Goal: Find specific page/section: Find specific page/section

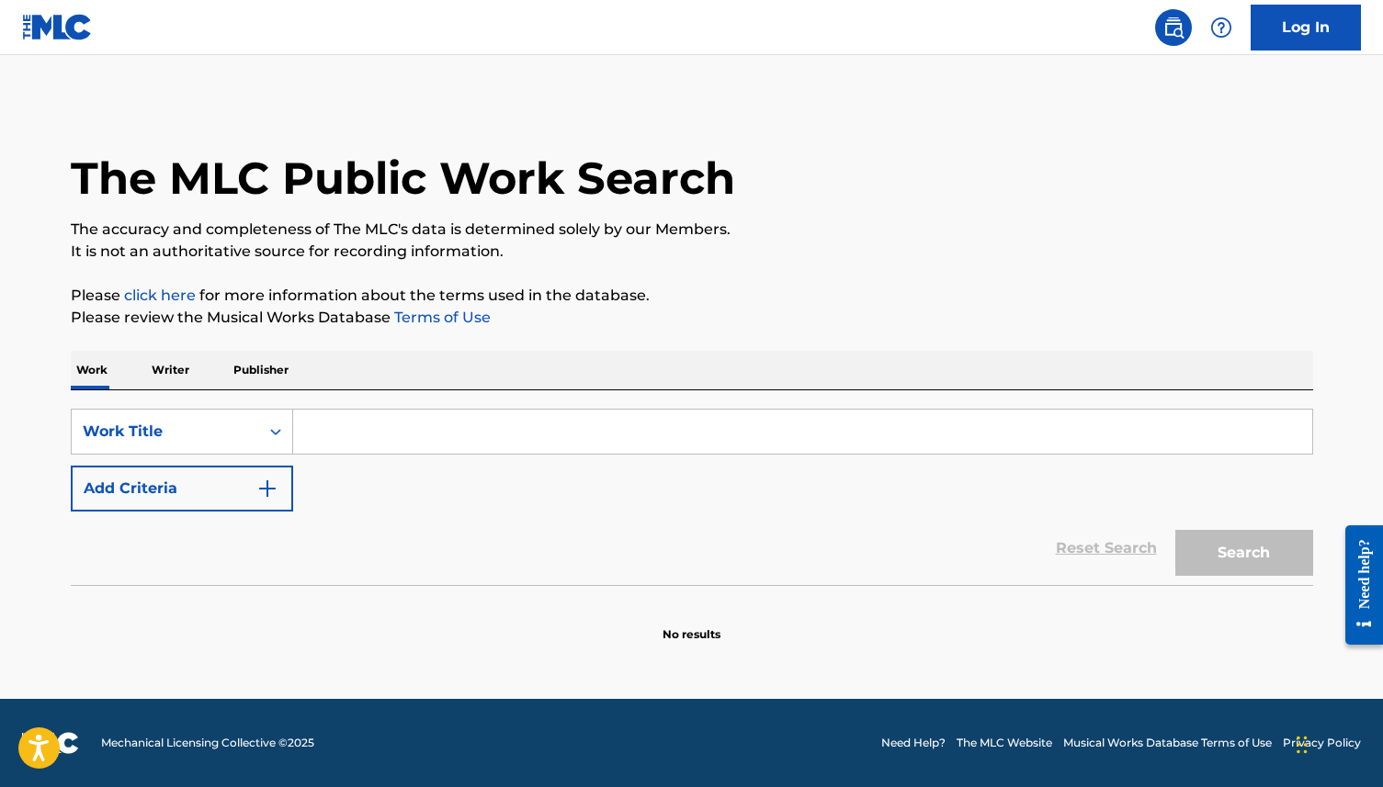
click at [572, 448] on input "Search Form" at bounding box center [802, 432] width 1019 height 44
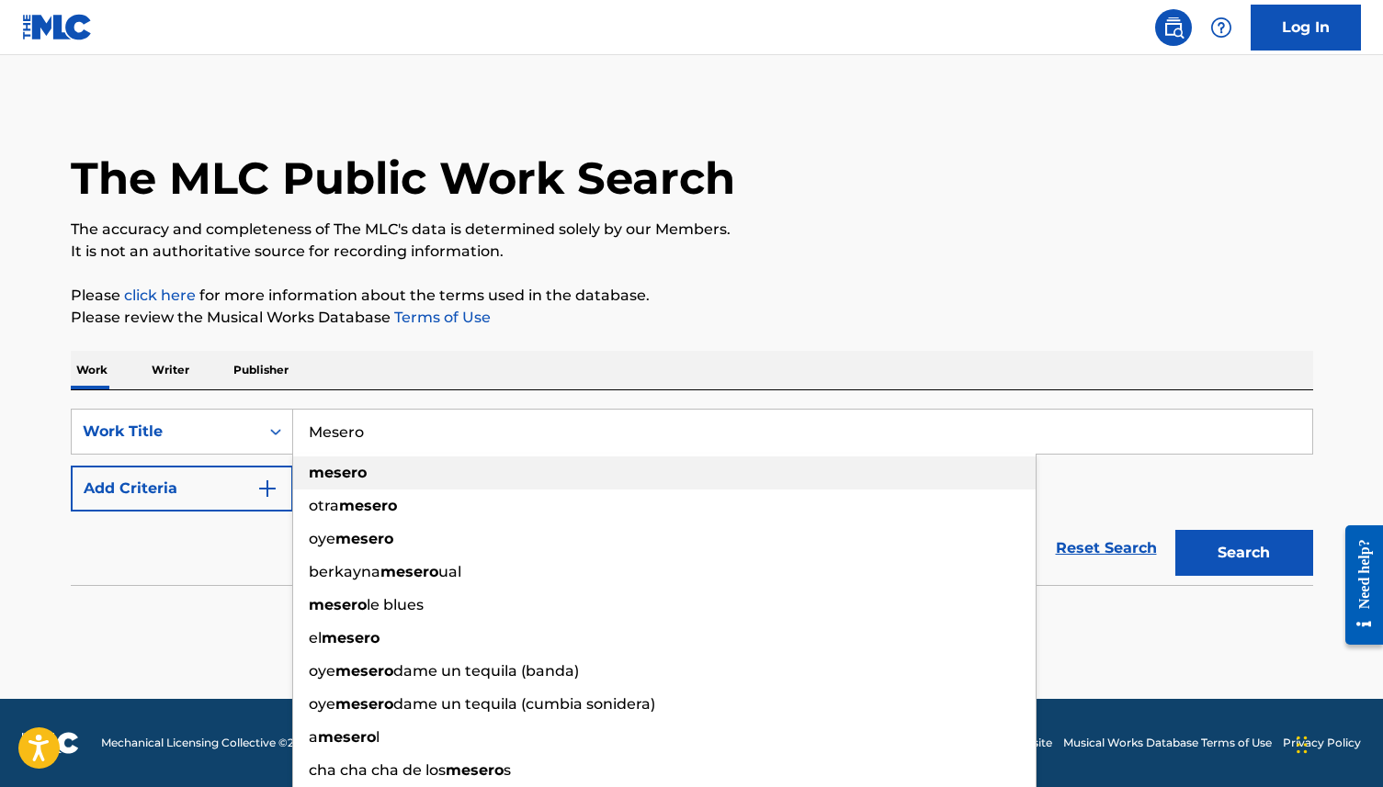
click at [523, 476] on div "mesero" at bounding box center [664, 473] width 742 height 33
type input "mesero"
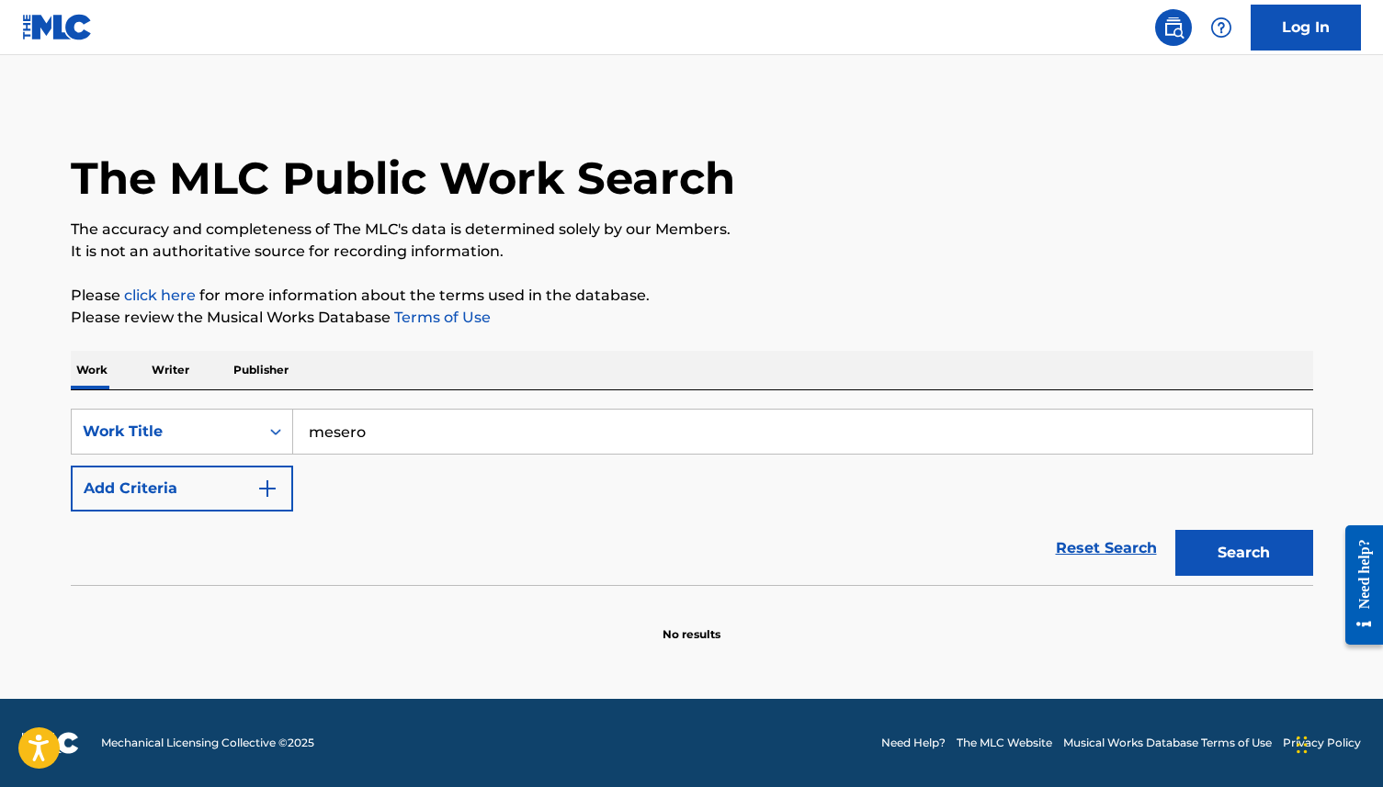
click at [1238, 558] on button "Search" at bounding box center [1244, 553] width 138 height 46
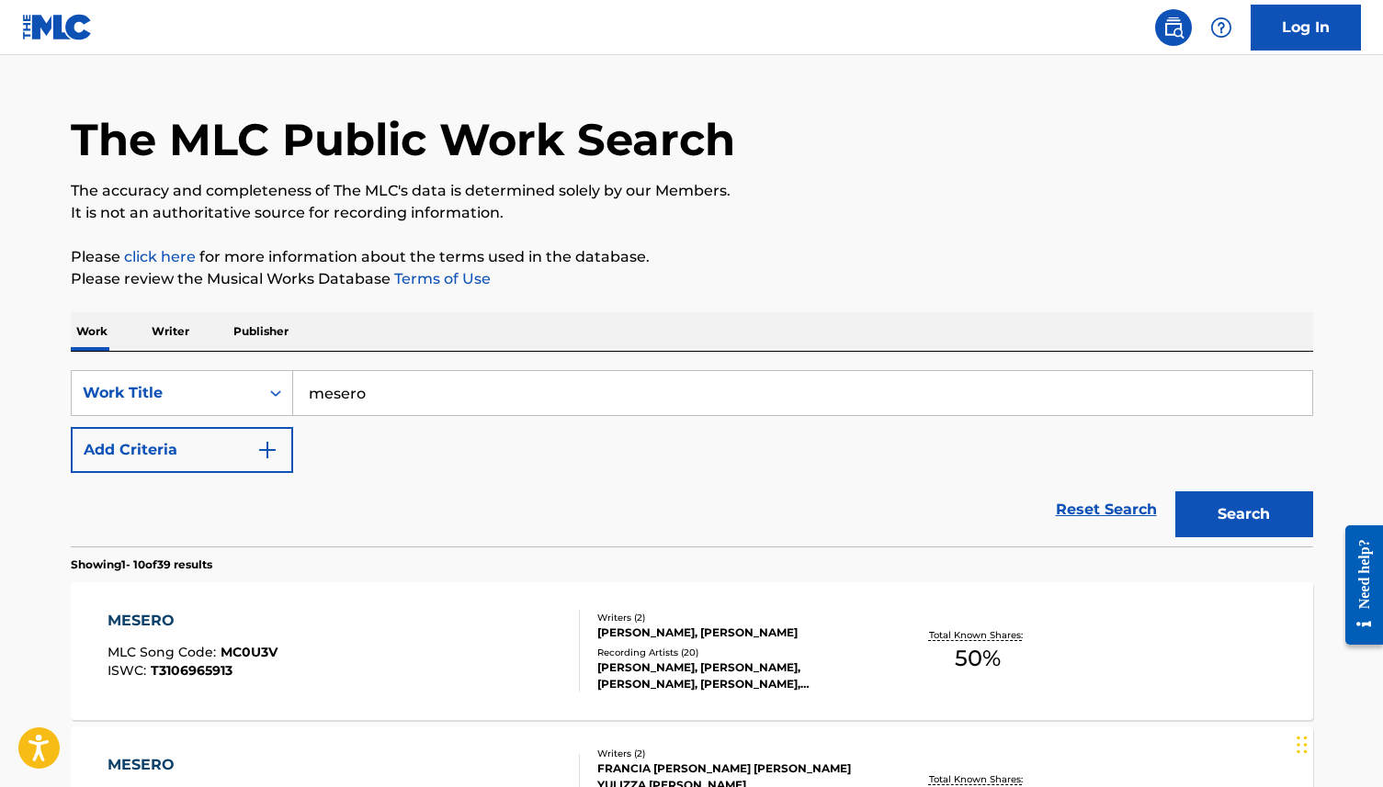
scroll to position [43, 0]
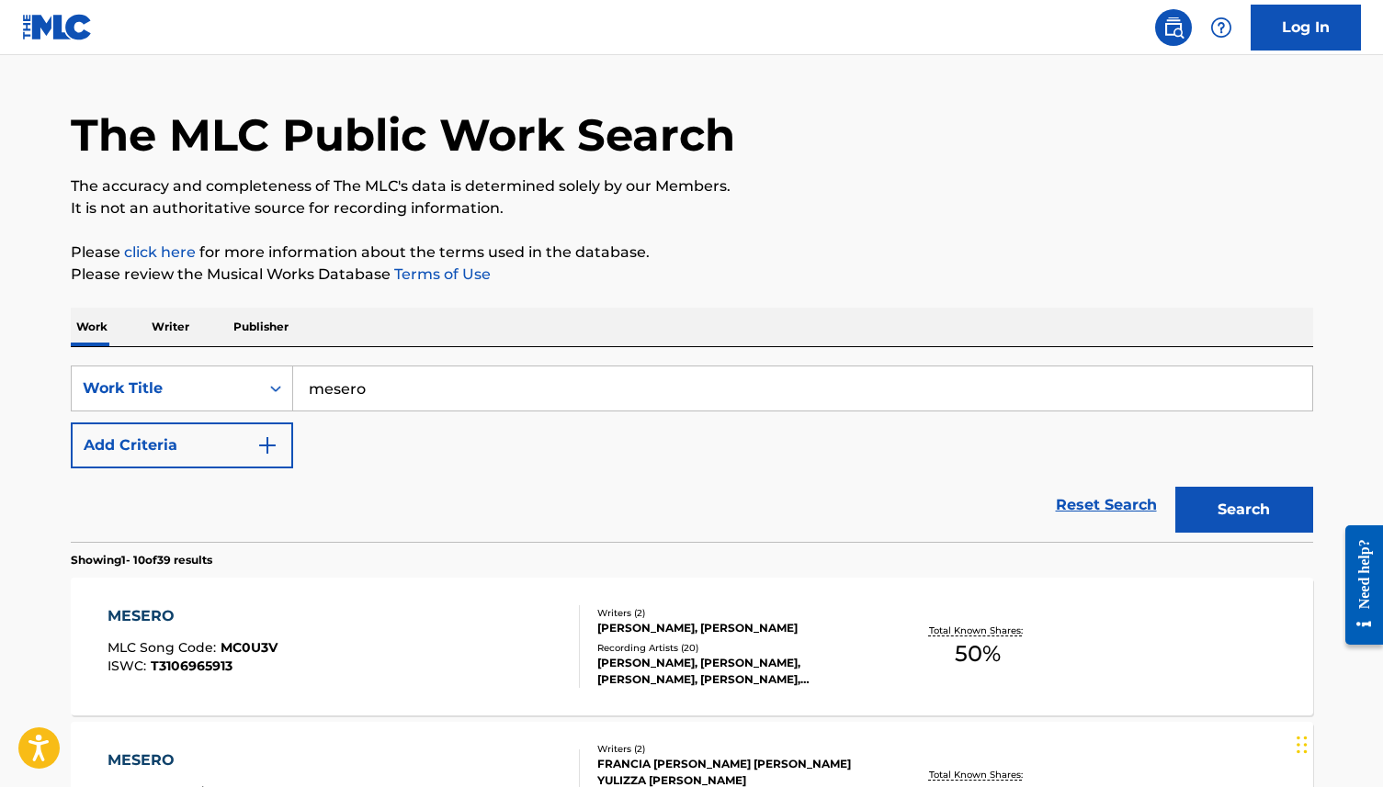
click at [166, 616] on div "MESERO" at bounding box center [193, 617] width 170 height 22
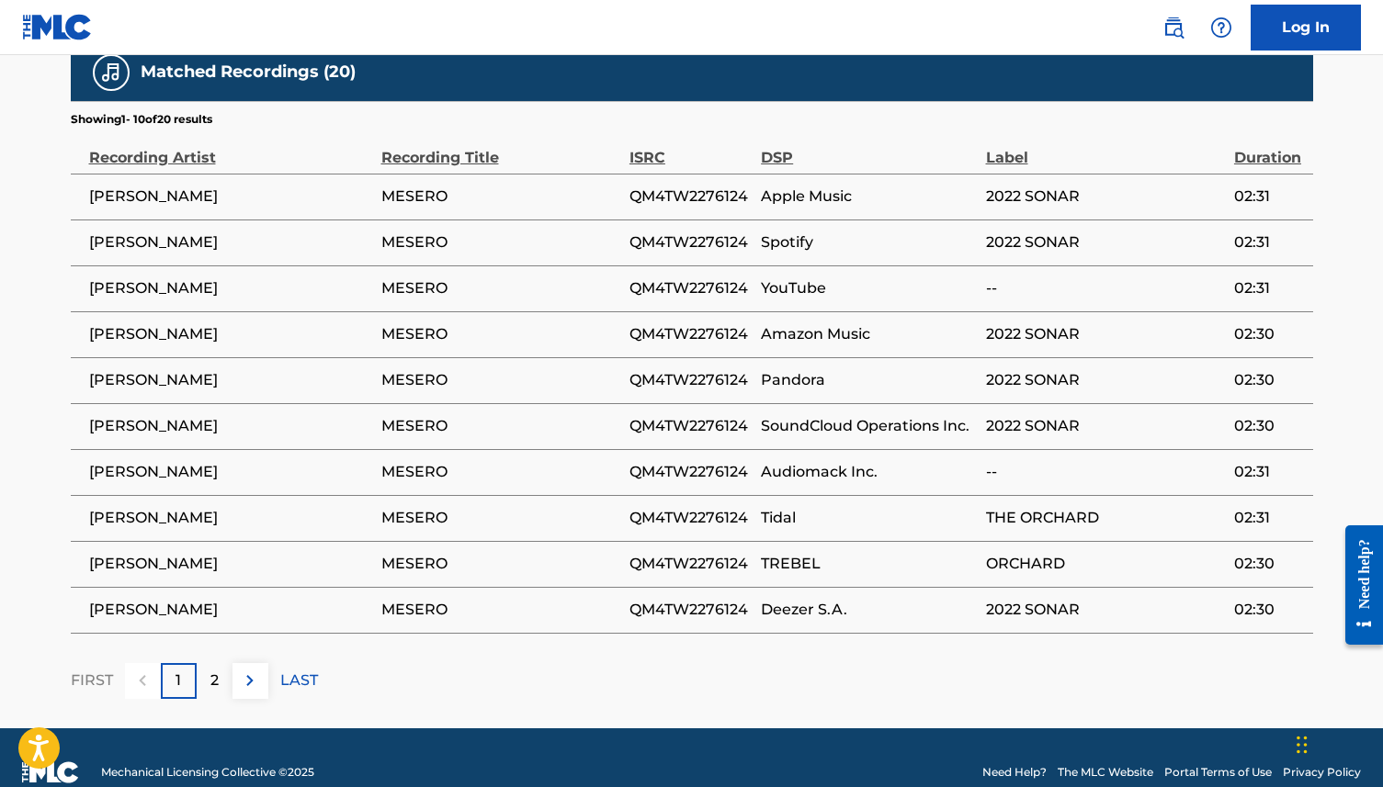
scroll to position [1192, 0]
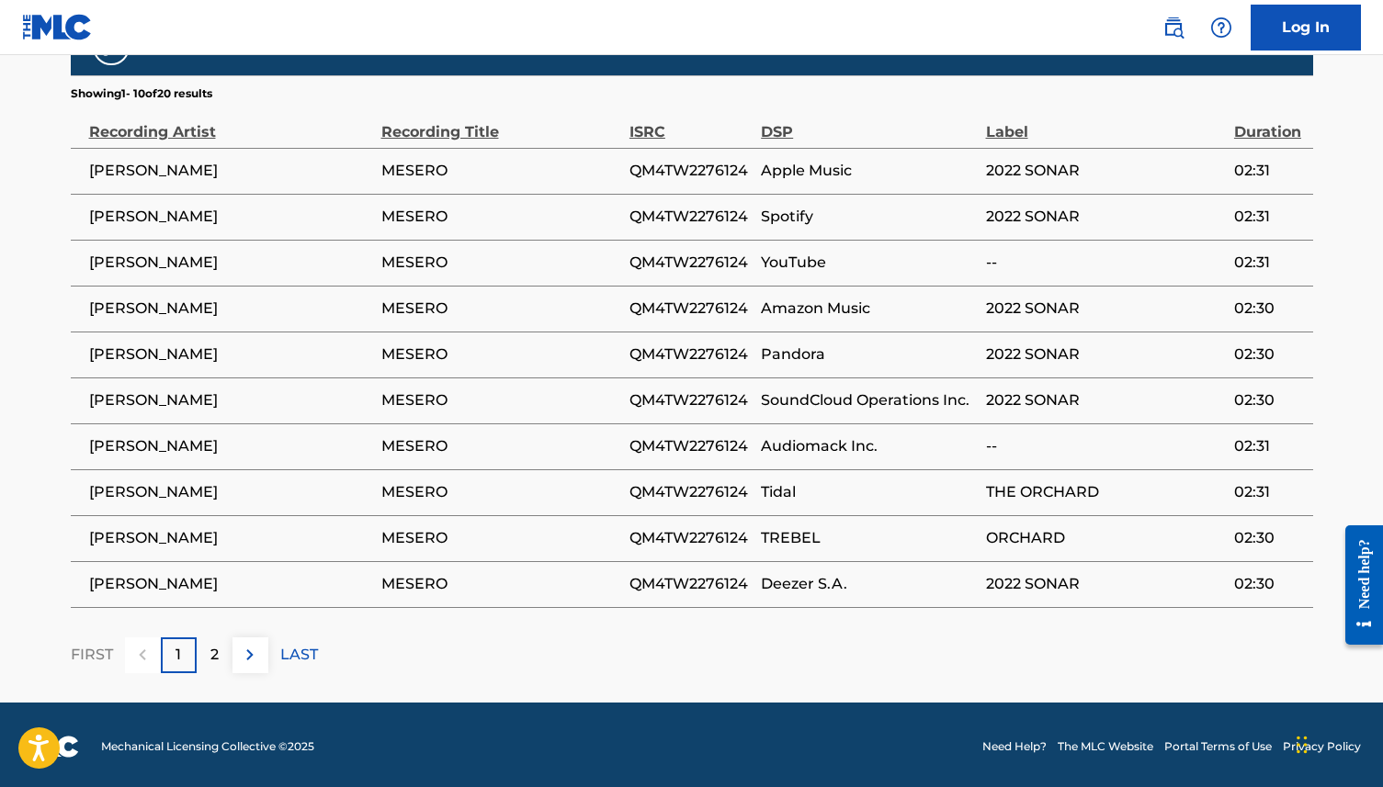
click at [245, 649] on img at bounding box center [250, 655] width 22 height 22
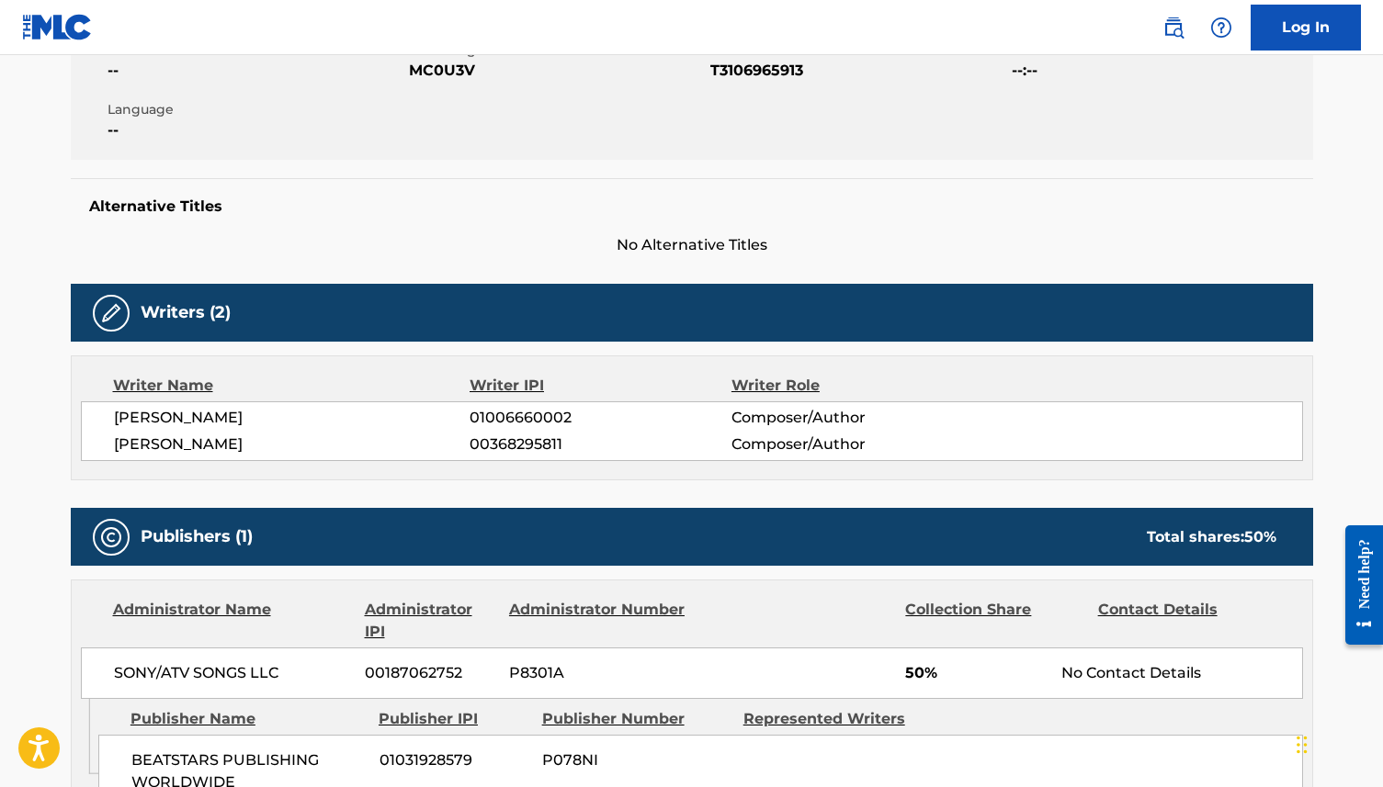
scroll to position [378, 0]
